Goal: Task Accomplishment & Management: Use online tool/utility

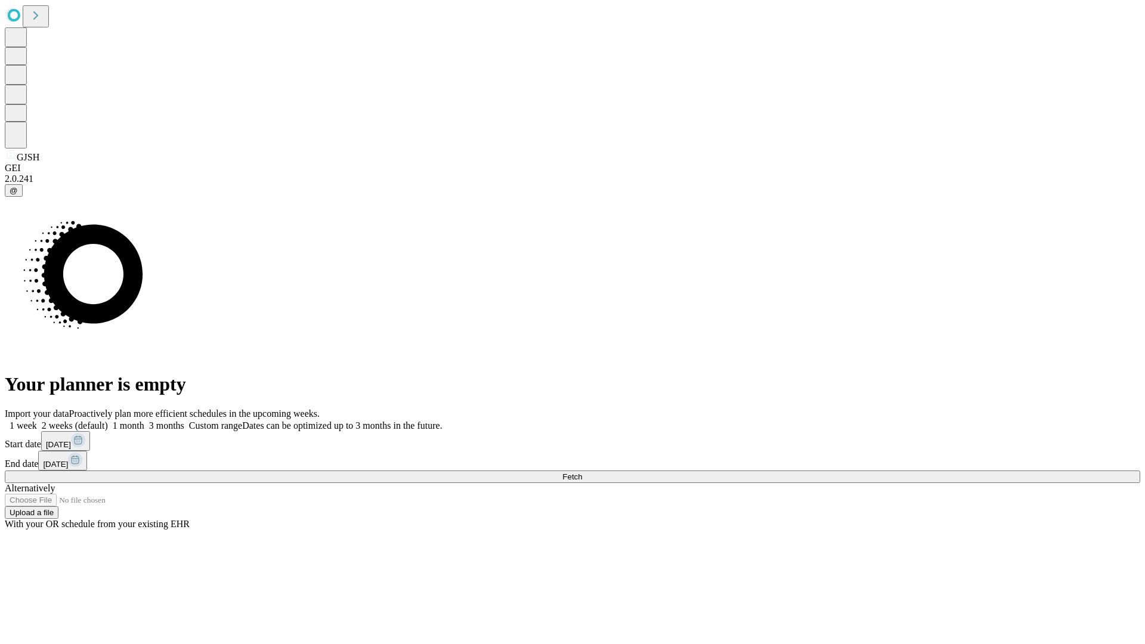
click at [582, 473] on span "Fetch" at bounding box center [573, 477] width 20 height 9
